Goal: Transaction & Acquisition: Purchase product/service

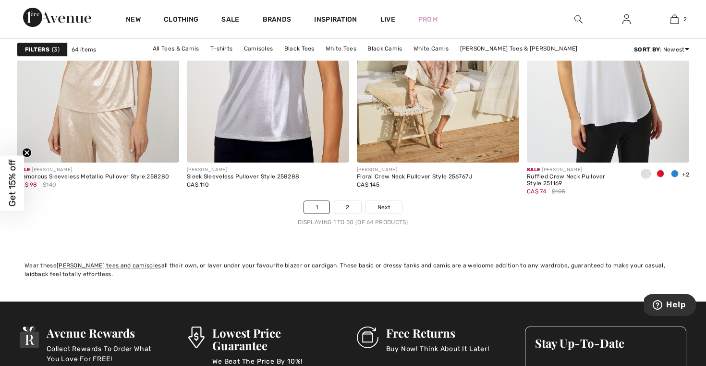
scroll to position [4462, 0]
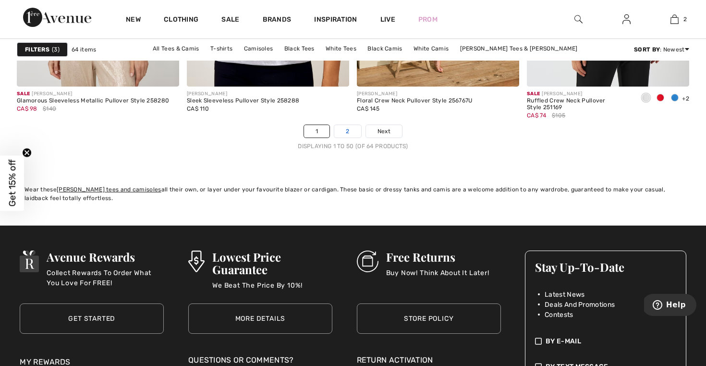
click at [341, 128] on link "2" at bounding box center [347, 131] width 26 height 12
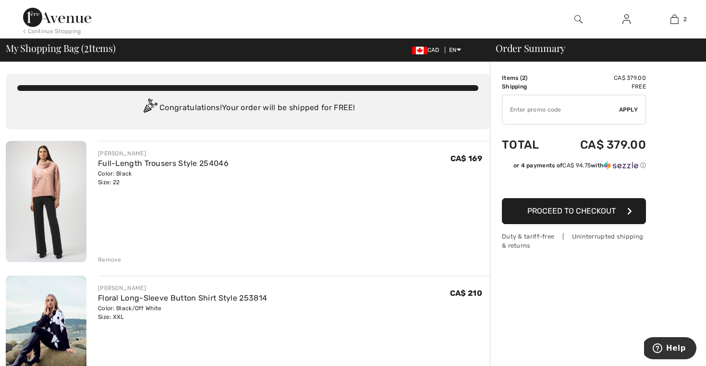
click at [76, 162] on img at bounding box center [46, 201] width 81 height 121
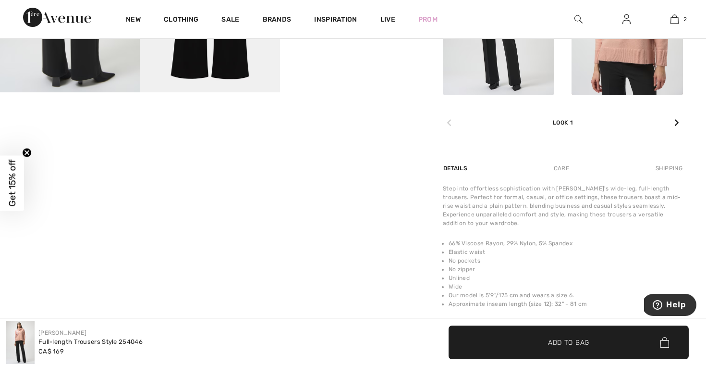
scroll to position [507, 0]
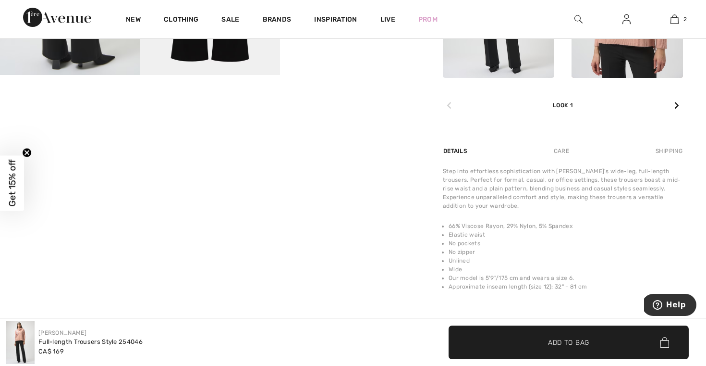
click at [562, 152] on div "Care" at bounding box center [562, 150] width 32 height 17
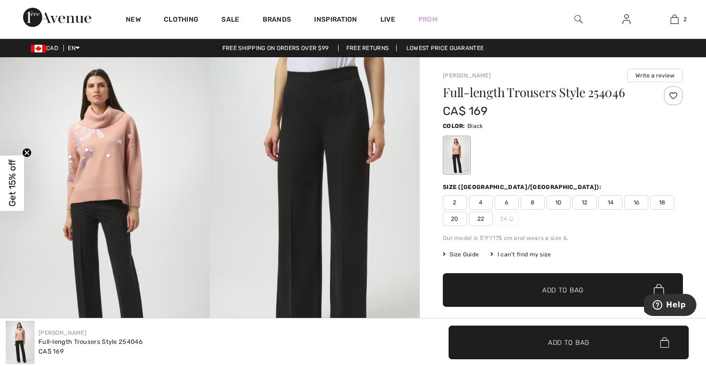
scroll to position [0, 0]
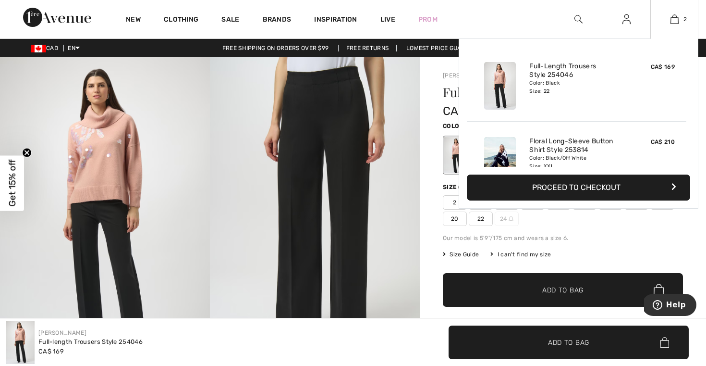
click at [505, 146] on img at bounding box center [500, 161] width 32 height 48
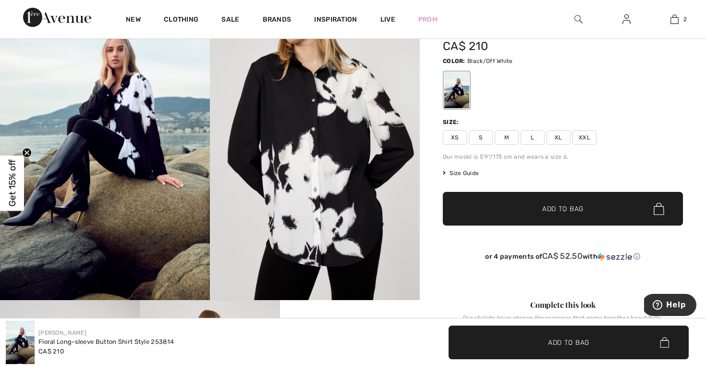
scroll to position [72, 0]
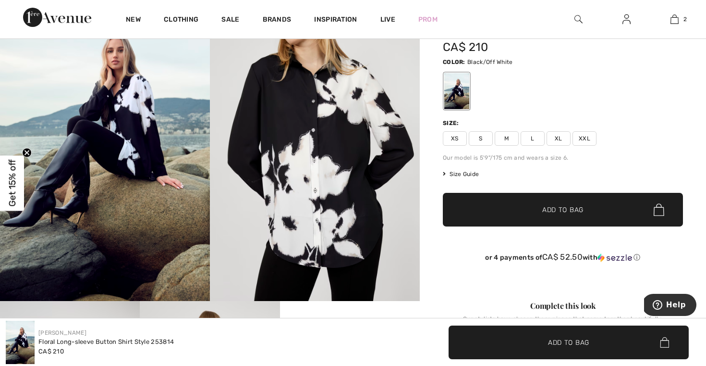
click at [458, 173] on span "Size Guide" at bounding box center [461, 174] width 36 height 9
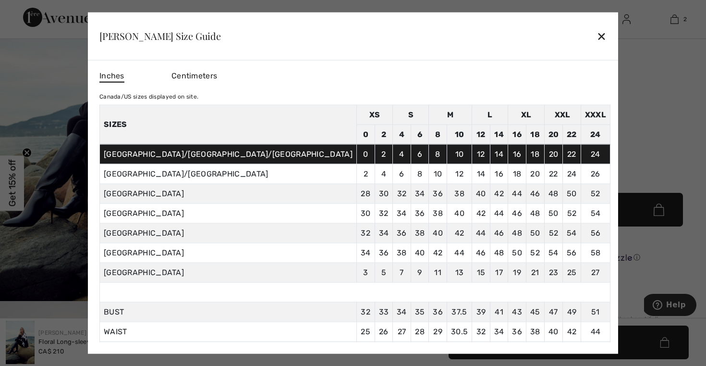
click at [597, 37] on div "✕" at bounding box center [602, 36] width 10 height 20
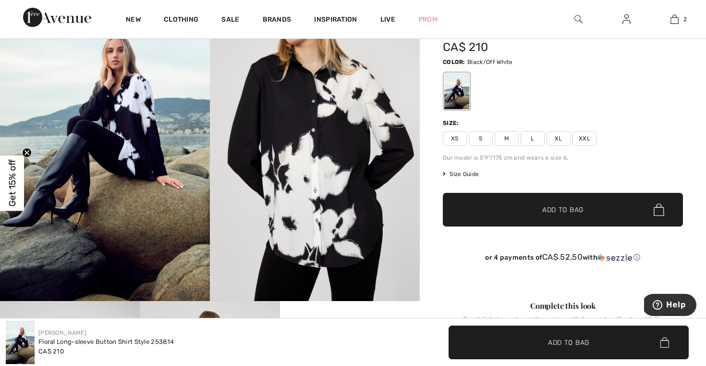
click at [532, 138] on span "L" at bounding box center [533, 138] width 24 height 14
click at [524, 208] on span "✔ Added to Bag" at bounding box center [549, 210] width 59 height 10
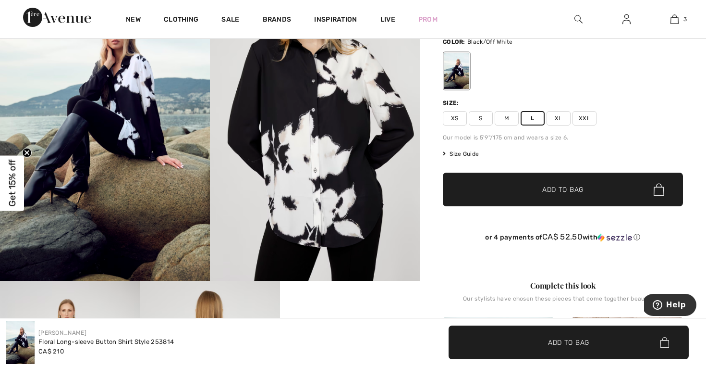
scroll to position [88, 0]
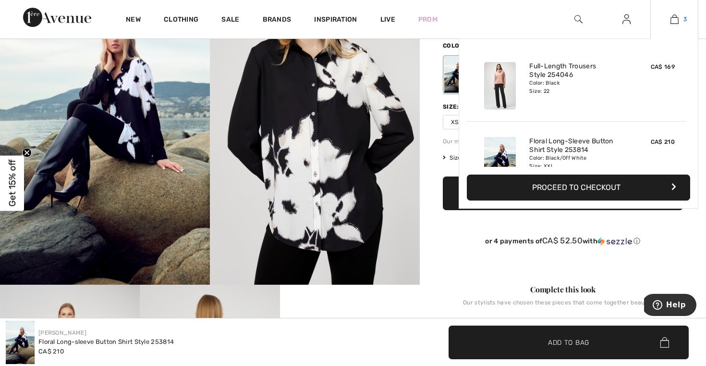
click at [674, 21] on img at bounding box center [675, 19] width 8 height 12
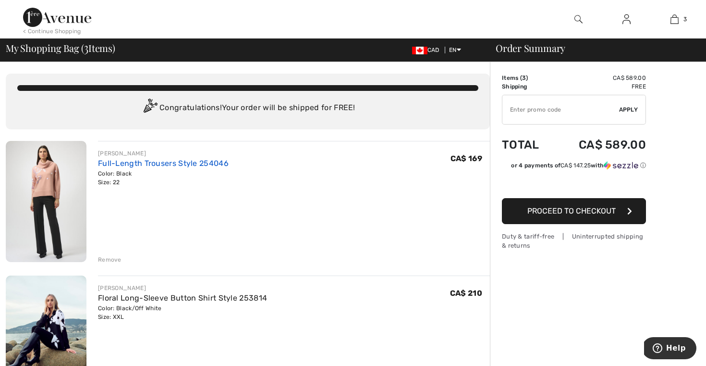
click at [157, 162] on link "Full-Length Trousers Style 254046" at bounding box center [163, 163] width 131 height 9
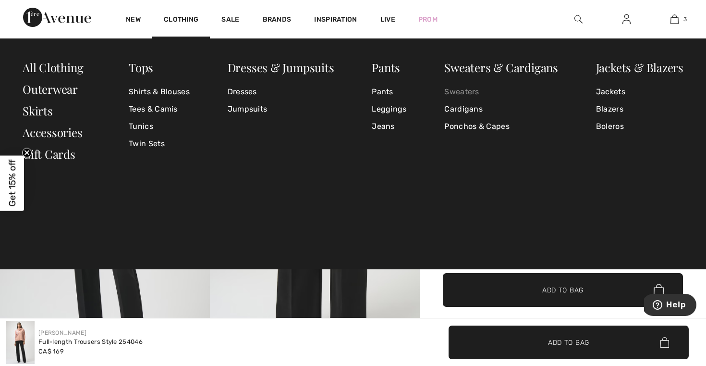
click at [453, 91] on link "Sweaters" at bounding box center [502, 91] width 114 height 17
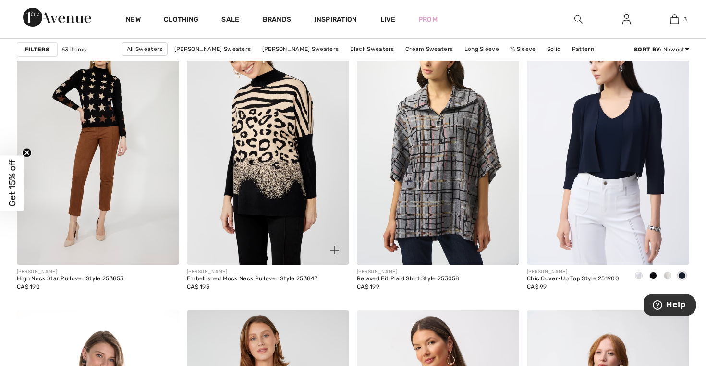
scroll to position [3748, 0]
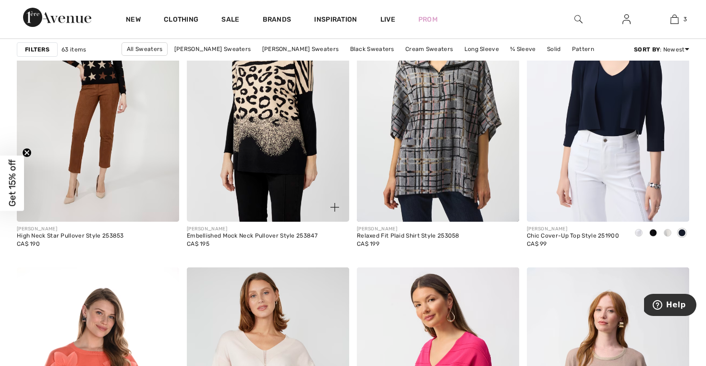
click at [279, 182] on img at bounding box center [268, 100] width 162 height 244
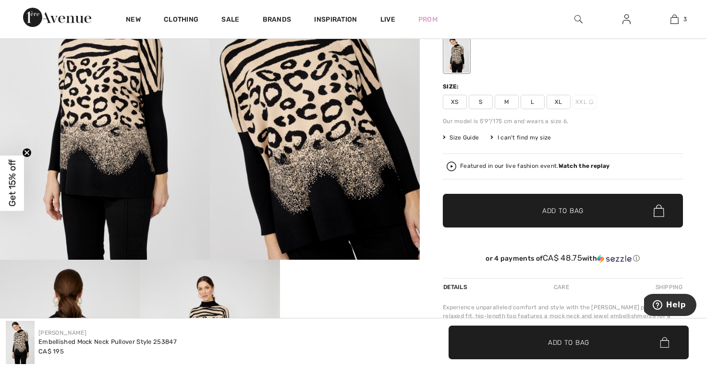
scroll to position [93, 0]
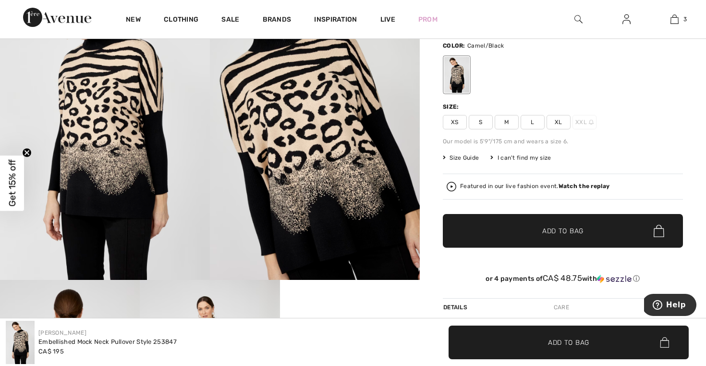
click at [463, 156] on span "Size Guide" at bounding box center [461, 157] width 36 height 9
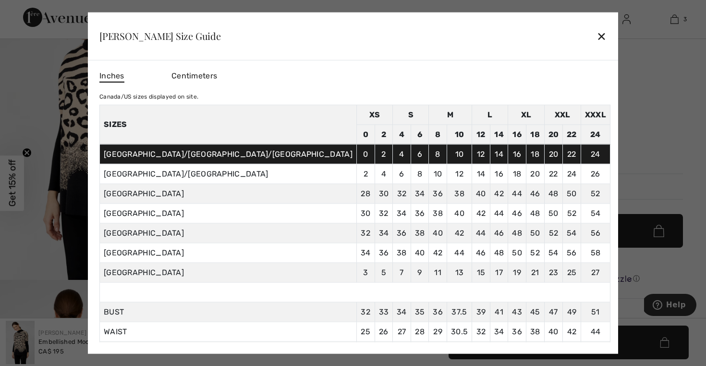
click at [597, 37] on div "✕" at bounding box center [602, 36] width 10 height 20
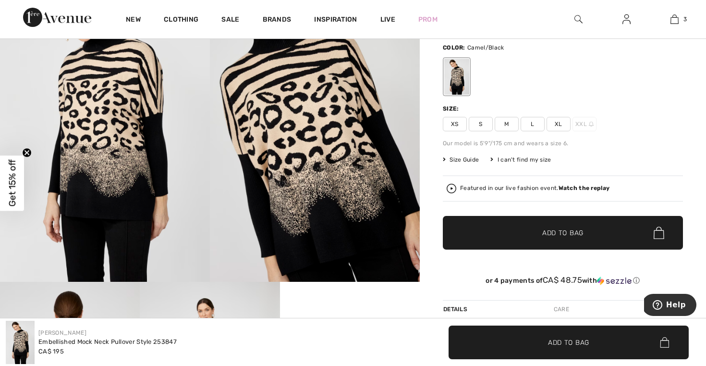
scroll to position [87, 0]
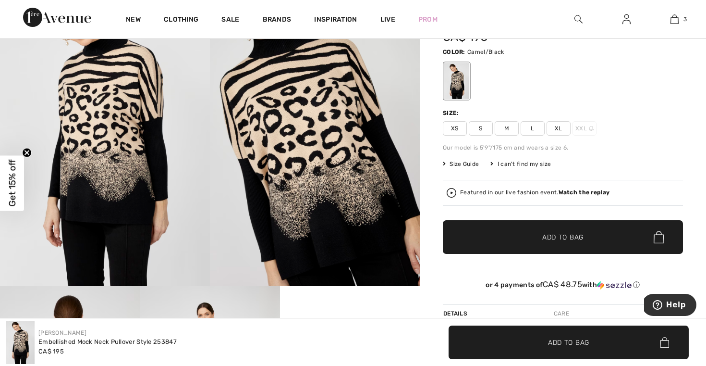
click at [535, 131] on span "L" at bounding box center [533, 128] width 24 height 14
click at [536, 230] on span "✔ Added to Bag Add to Bag" at bounding box center [563, 237] width 240 height 34
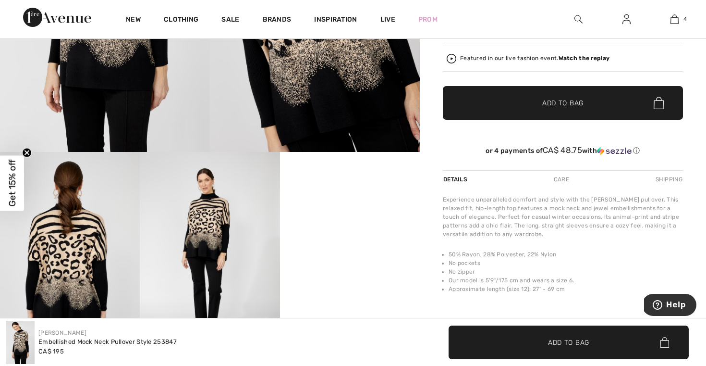
scroll to position [262, 0]
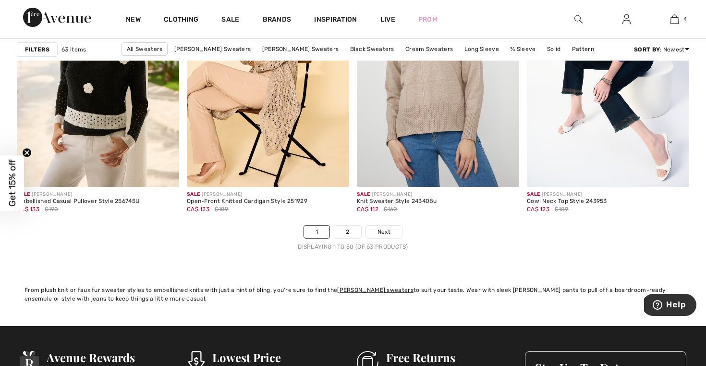
scroll to position [4442, 0]
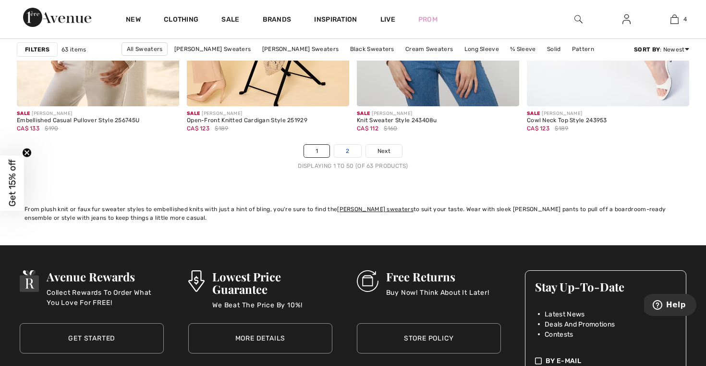
click at [343, 151] on link "2" at bounding box center [347, 151] width 26 height 12
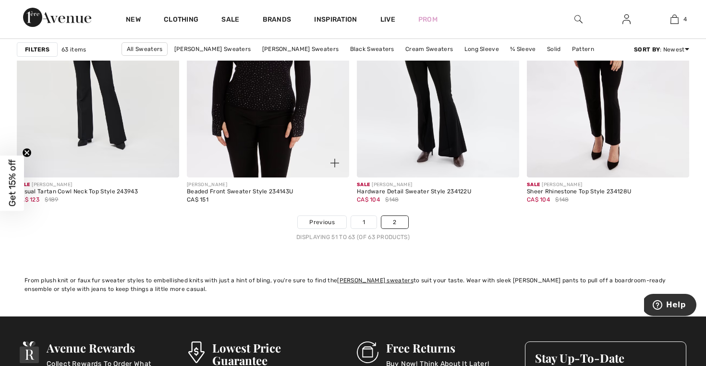
scroll to position [1102, 0]
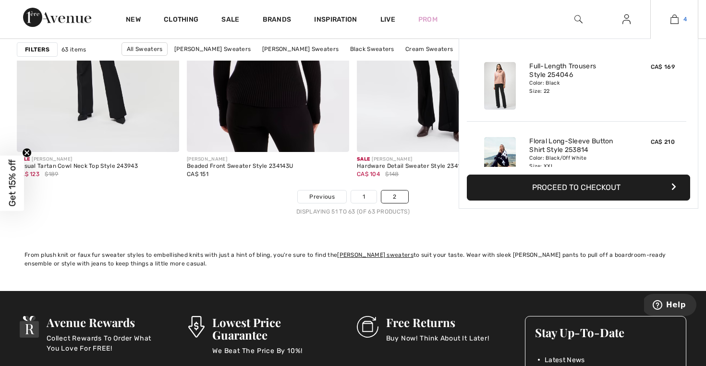
click at [674, 22] on img at bounding box center [675, 19] width 8 height 12
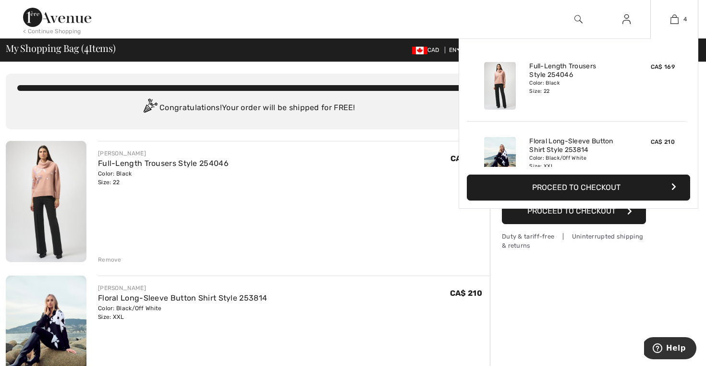
click at [584, 185] on button "Proceed to Checkout" at bounding box center [578, 187] width 223 height 26
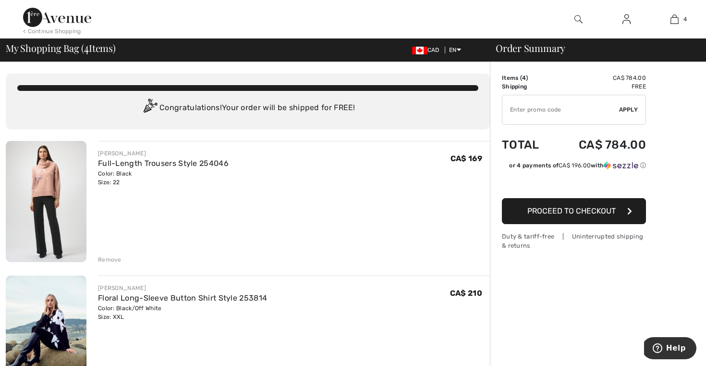
click at [102, 259] on div "Remove" at bounding box center [110, 259] width 24 height 9
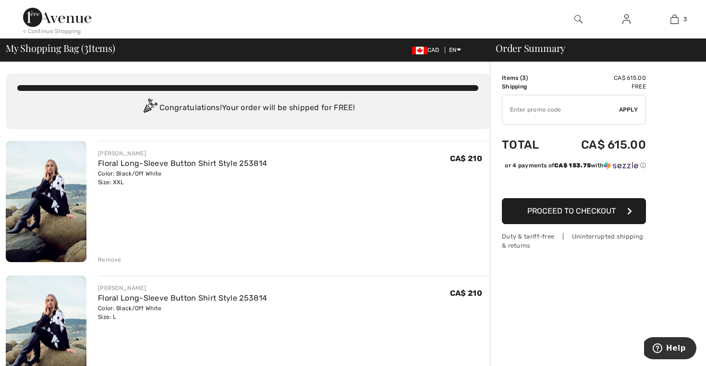
click at [102, 259] on div "Remove" at bounding box center [110, 259] width 24 height 9
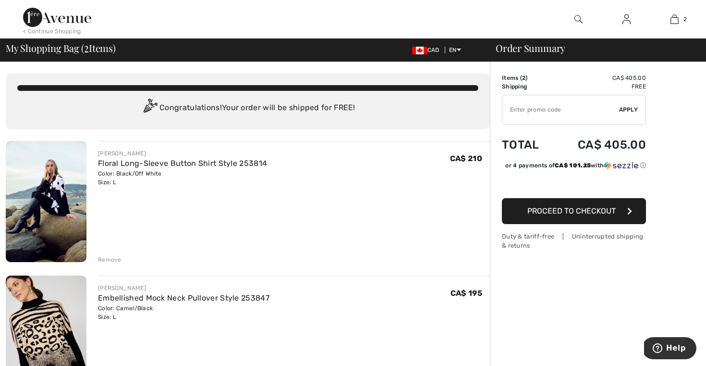
click at [560, 212] on span "Proceed to Checkout" at bounding box center [572, 210] width 88 height 9
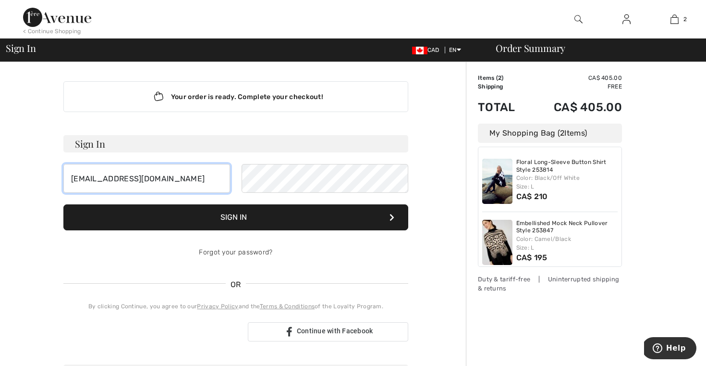
type input "[EMAIL_ADDRESS][DOMAIN_NAME]"
click at [246, 220] on button "Sign In" at bounding box center [235, 217] width 345 height 26
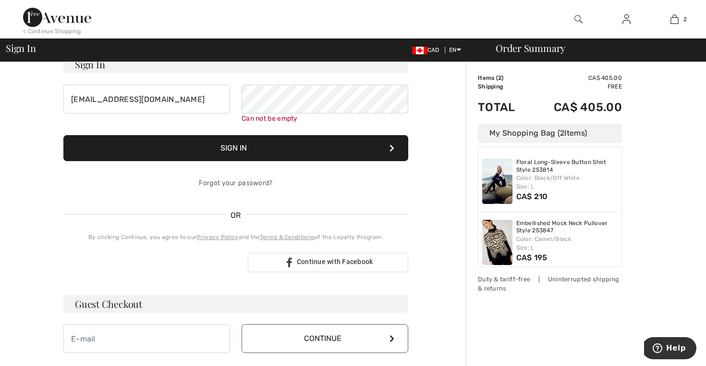
scroll to position [87, 0]
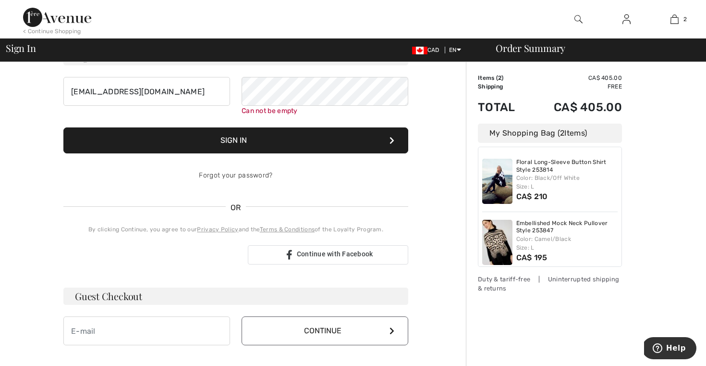
click at [251, 145] on button "Sign In" at bounding box center [235, 140] width 345 height 26
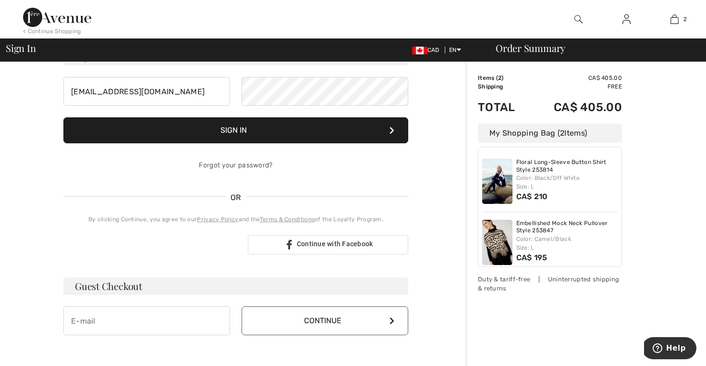
click at [261, 129] on button "Sign In" at bounding box center [235, 130] width 345 height 26
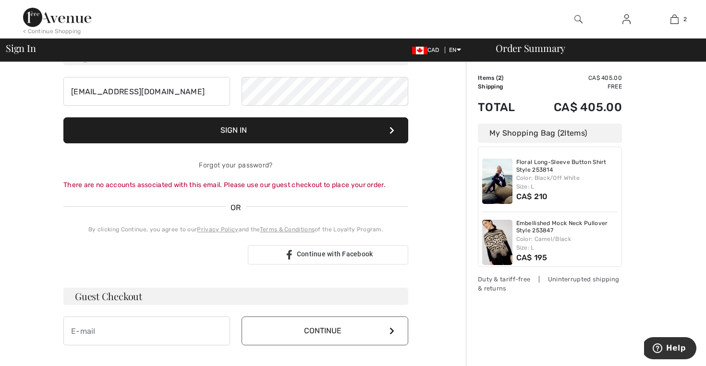
click at [248, 131] on button "Sign In" at bounding box center [235, 130] width 345 height 26
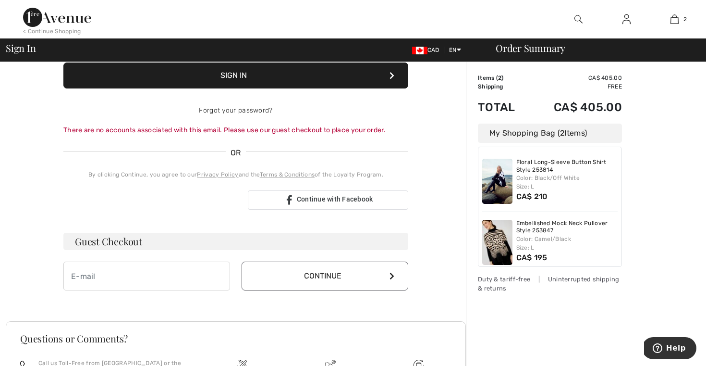
scroll to position [164, 0]
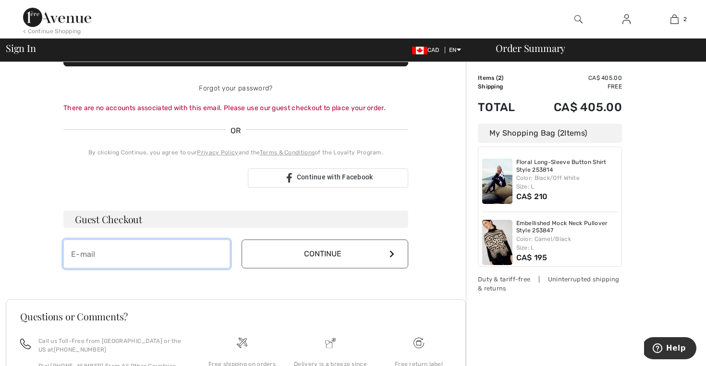
click at [109, 256] on input "email" at bounding box center [146, 253] width 167 height 29
type input "rhondaellboge59@gmail.com"
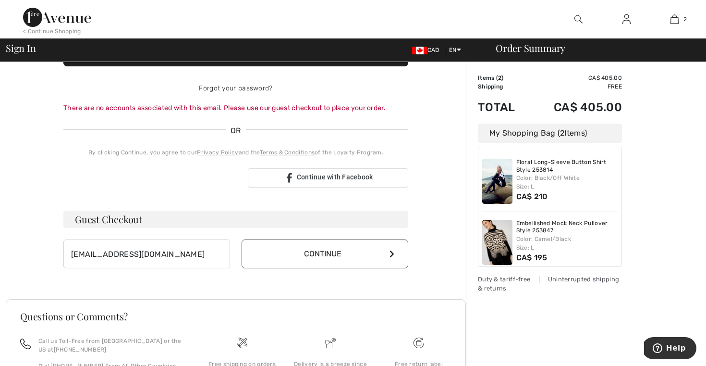
click at [288, 255] on button "Continue" at bounding box center [325, 253] width 167 height 29
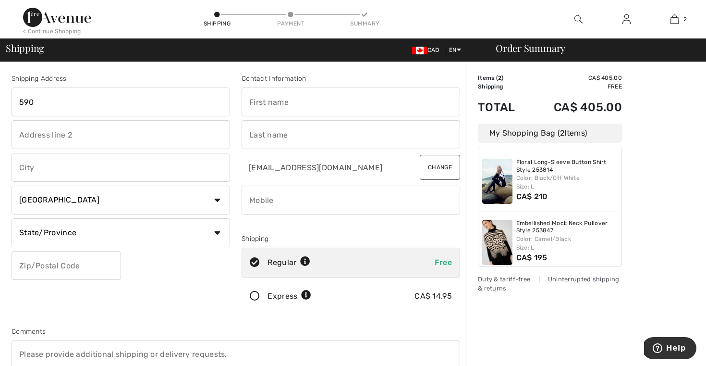
type input "5900"
type input "5900 Boul Cavendish #1108"
type input "[GEOGRAPHIC_DATA]"
select select "QC"
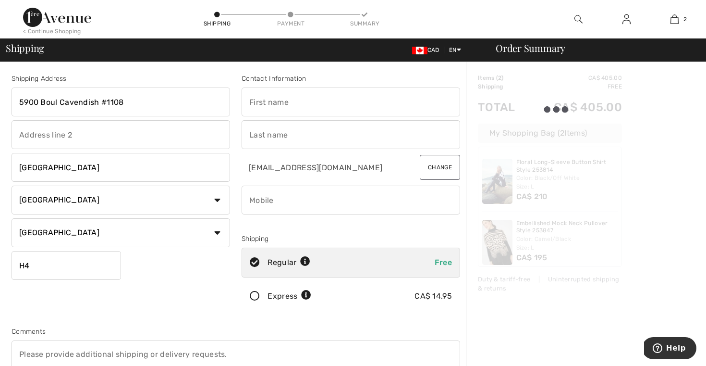
type input "H4W3G9"
type input "Home"
type input "5144865512"
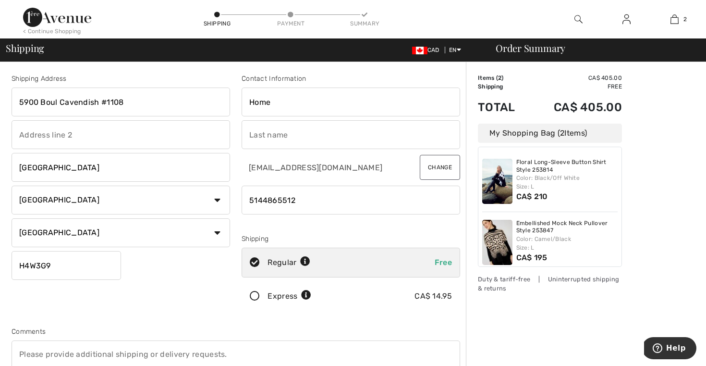
click at [129, 104] on input "5900 Boul Cavendish #1108" at bounding box center [121, 101] width 219 height 29
click at [103, 103] on input "5900 Boul Cavendish" at bounding box center [121, 101] width 219 height 29
type input "5900 Boul Cavendish #1108"
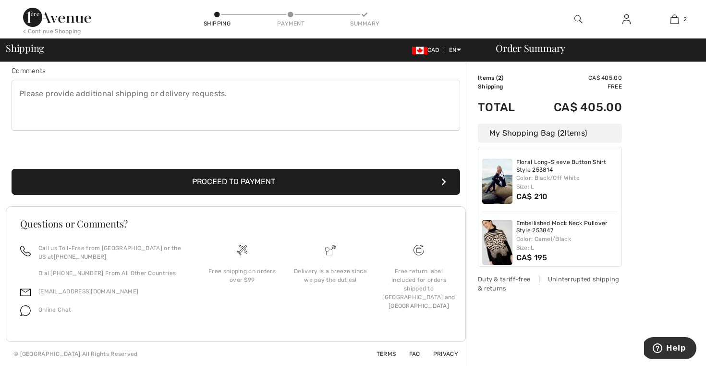
scroll to position [260, 0]
type input "5149495512"
click at [238, 182] on button "Proceed to Payment" at bounding box center [236, 182] width 449 height 26
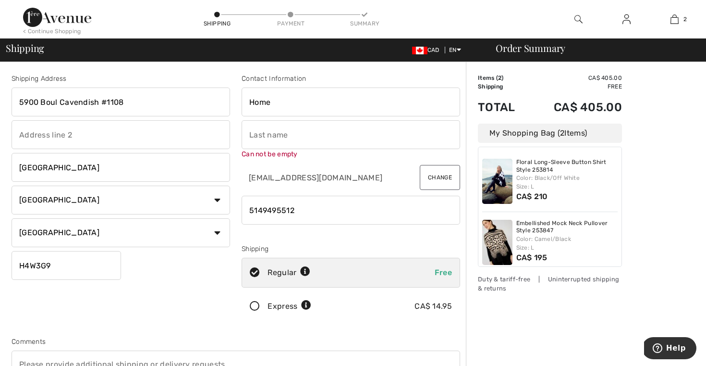
scroll to position [0, 0]
click at [281, 110] on input "Home" at bounding box center [351, 101] width 219 height 29
type input "H"
type input "Rhonda"
click at [364, 126] on input "text" at bounding box center [351, 134] width 219 height 29
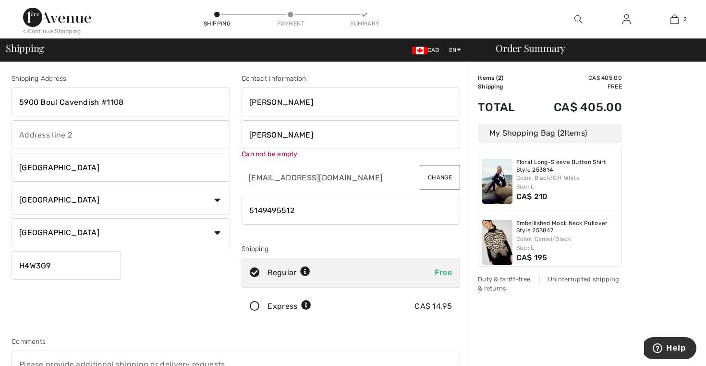
click at [311, 131] on input "Ellbogen" at bounding box center [351, 134] width 219 height 29
type input "Ellbogen"
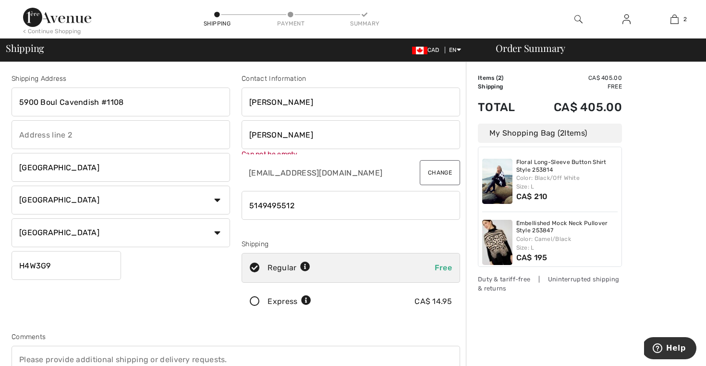
click at [235, 139] on div "Shipping Address 5900 Boul Cavendish #1108 Côte-Saint-Luc Country Canada United…" at bounding box center [121, 197] width 230 height 247
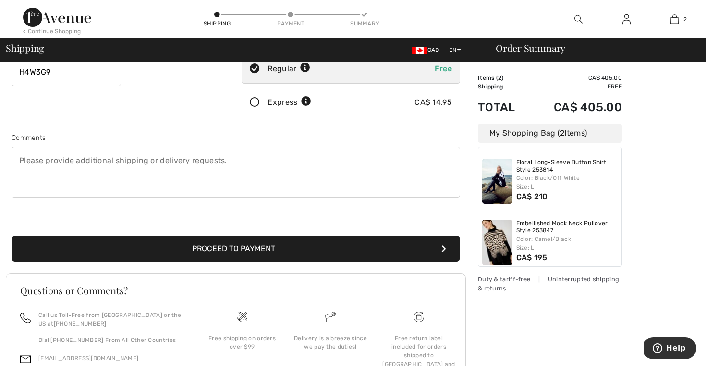
scroll to position [203, 0]
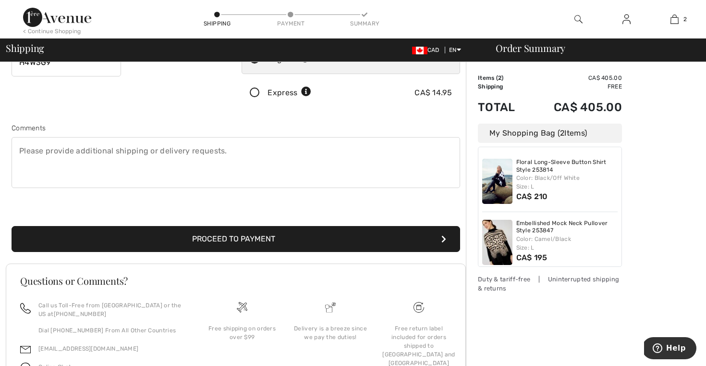
click at [221, 239] on button "Proceed to Payment" at bounding box center [236, 239] width 449 height 26
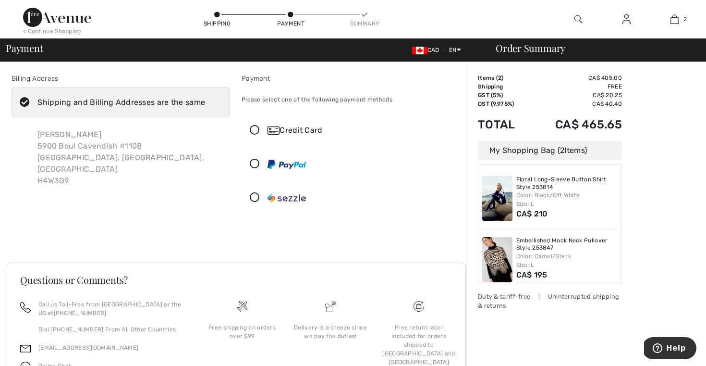
click at [255, 128] on icon at bounding box center [254, 130] width 25 height 10
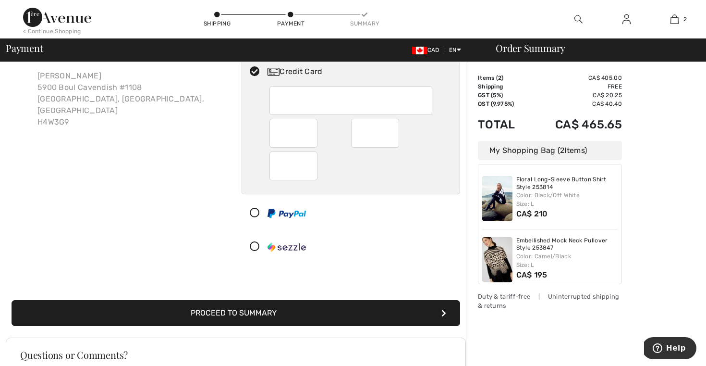
scroll to position [66, 0]
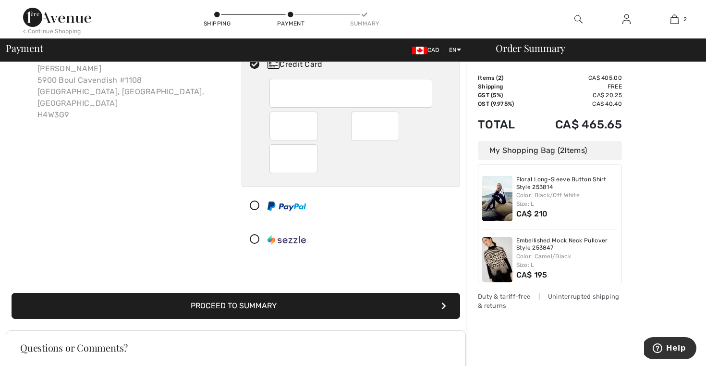
click at [187, 301] on button "Proceed to Summary" at bounding box center [236, 306] width 449 height 26
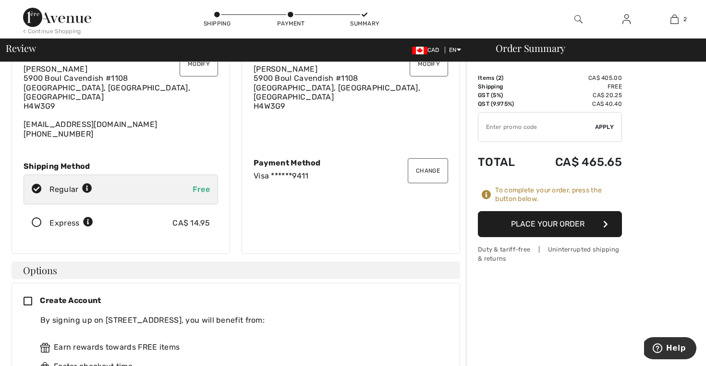
scroll to position [88, 0]
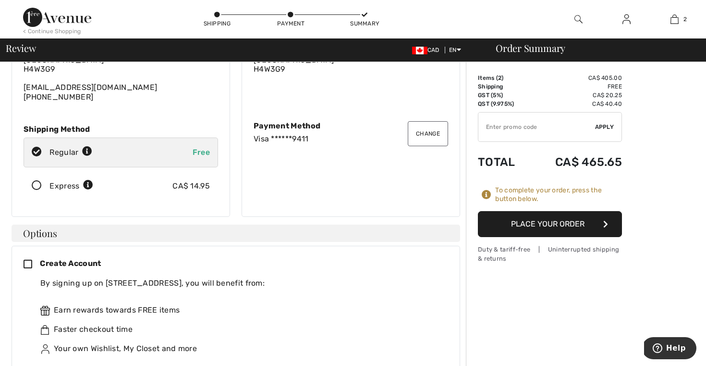
click at [508, 221] on button "Place Your Order" at bounding box center [550, 224] width 144 height 26
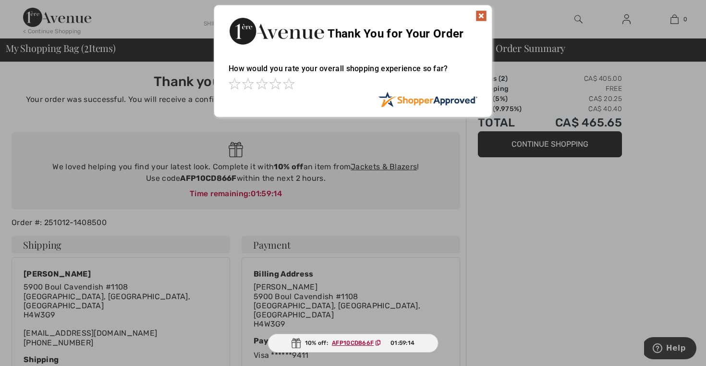
click at [482, 14] on img at bounding box center [482, 16] width 12 height 12
